Goal: Book appointment/travel/reservation

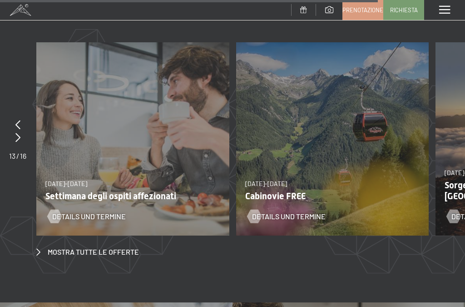
scroll to position [3087, 0]
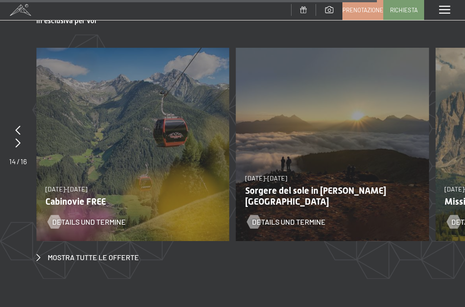
click at [19, 125] on icon at bounding box center [17, 129] width 5 height 9
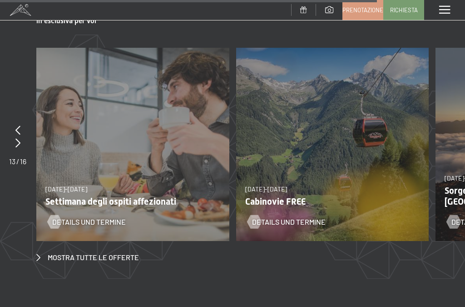
click at [20, 124] on div at bounding box center [17, 130] width 17 height 13
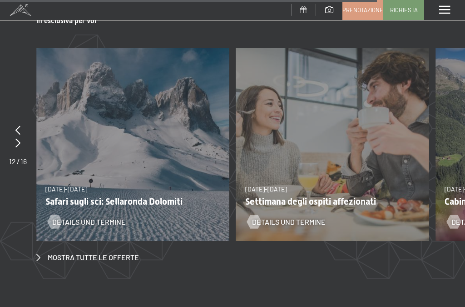
click at [21, 124] on div at bounding box center [18, 130] width 18 height 13
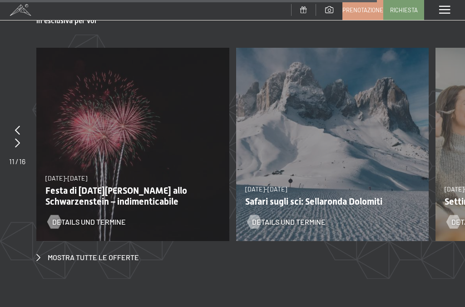
click at [100, 185] on p "Festa di San Silvestro allo Schwarzenstein – indimenticabile" at bounding box center [129, 196] width 168 height 22
click at [106, 93] on div "26/12/2025-2/1/2026 26/12/2025-2/1/2026 Festa di San Silvestro allo Schwarzenst…" at bounding box center [132, 144] width 193 height 193
click at [81, 217] on span "Details und Termine" at bounding box center [89, 222] width 74 height 10
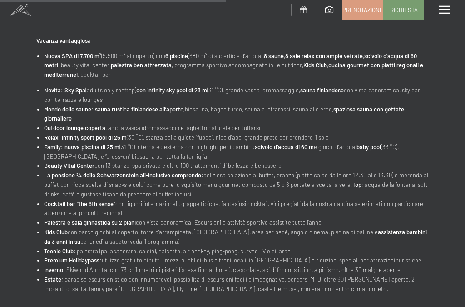
scroll to position [485, 0]
click at [337, 278] on li "Estate : paradiso escursionistico con innumerevoli possibilità di escursioni fa…" at bounding box center [236, 283] width 385 height 19
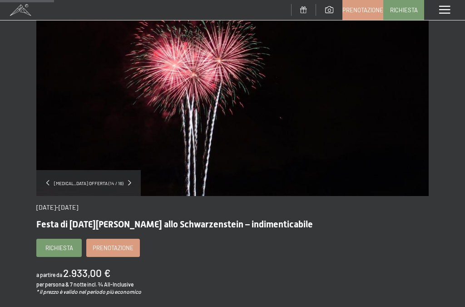
scroll to position [0, 0]
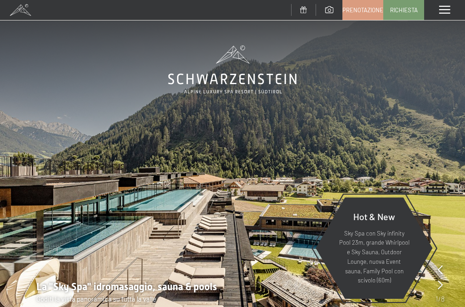
click at [451, 13] on div "Menu" at bounding box center [445, 10] width 41 height 20
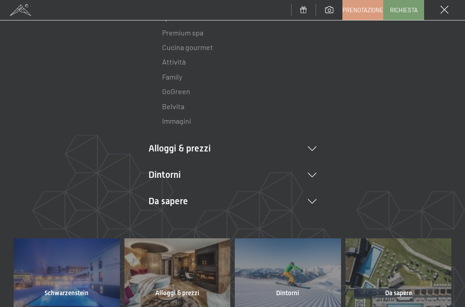
scroll to position [128, 0]
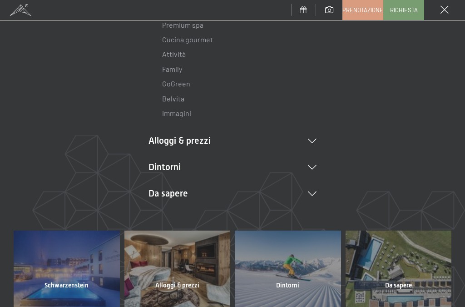
click at [310, 143] on li "Alloggi & prezzi Servizi inclusi Camere & prezzi Lista Offerte Lista Prezzi per…" at bounding box center [233, 140] width 168 height 13
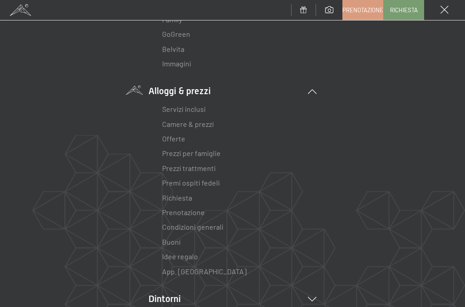
scroll to position [185, 0]
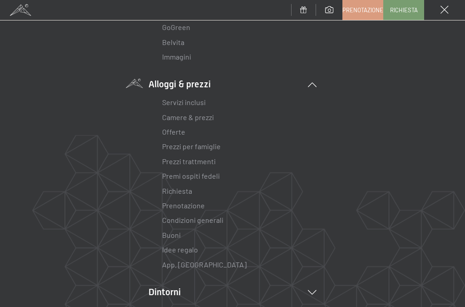
click at [205, 147] on link "Prezzi per famiglie" at bounding box center [191, 146] width 59 height 9
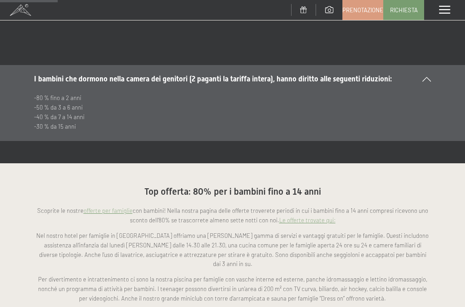
scroll to position [522, 0]
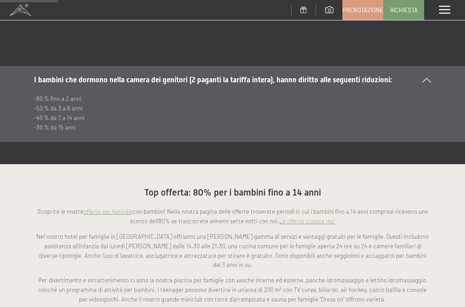
click at [311, 219] on link "Le offerte trovate qui:" at bounding box center [308, 220] width 56 height 7
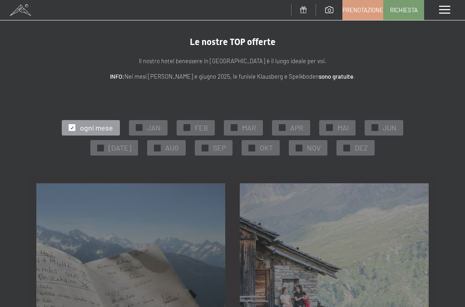
click at [348, 149] on div "✓ DEZ" at bounding box center [356, 147] width 38 height 15
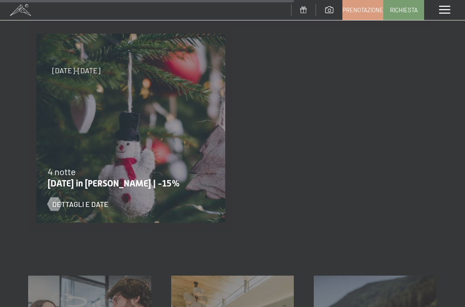
scroll to position [760, 0]
click at [68, 194] on div "Dettagli e Date" at bounding box center [125, 198] width 155 height 24
click at [85, 180] on p "[DATE] in [PERSON_NAME] | -15%" at bounding box center [129, 183] width 162 height 11
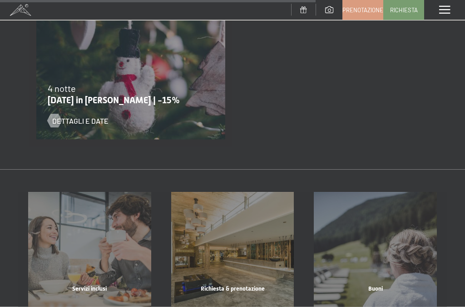
scroll to position [844, 0]
click at [98, 122] on span "Dettagli e Date" at bounding box center [80, 120] width 56 height 10
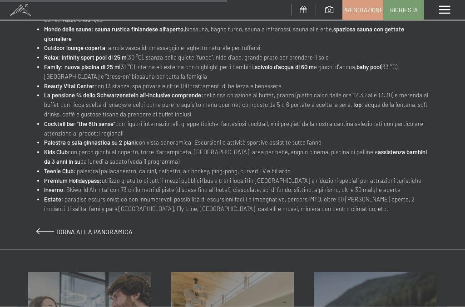
scroll to position [472, 0]
